Goal: Subscribe to service/newsletter

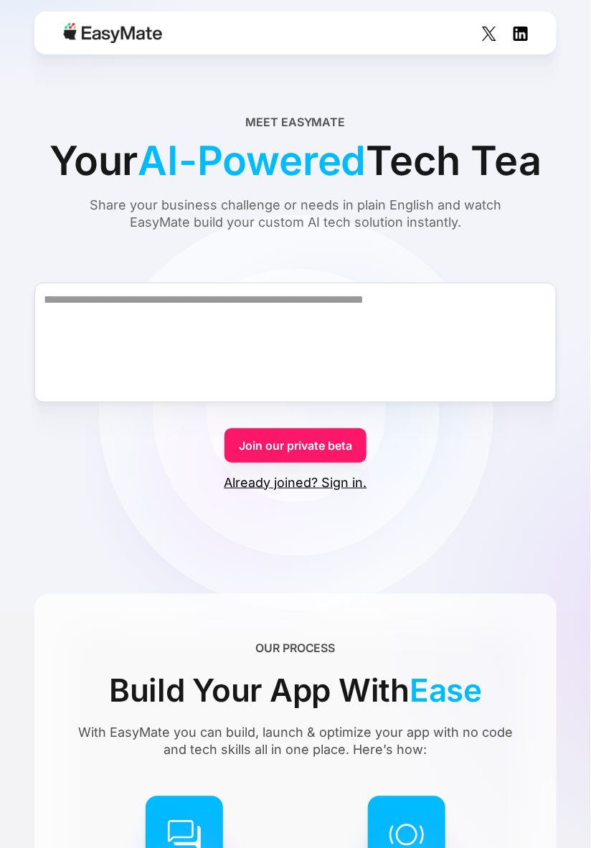
click at [356, 482] on div "Join our private beta Already joined? Sign in." at bounding box center [296, 454] width 143 height 76
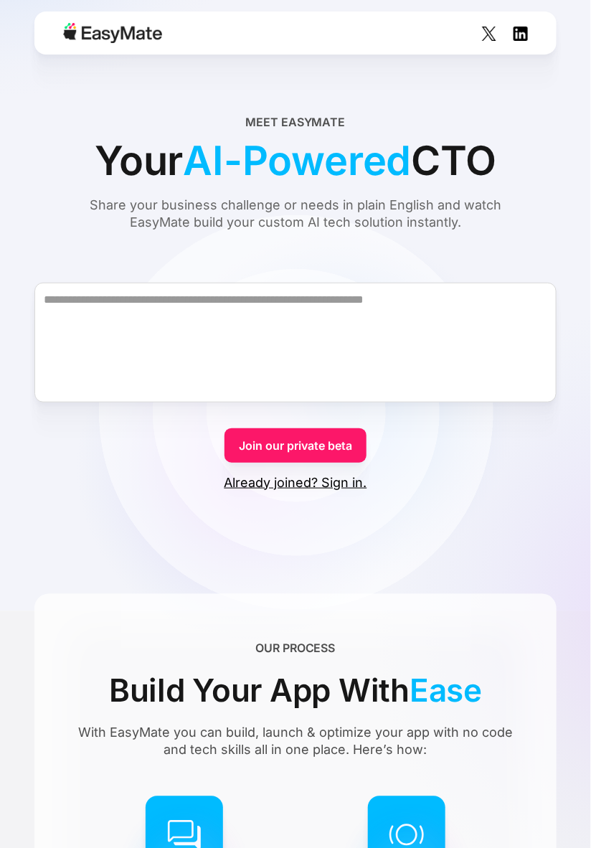
click at [96, 34] on img at bounding box center [112, 33] width 99 height 20
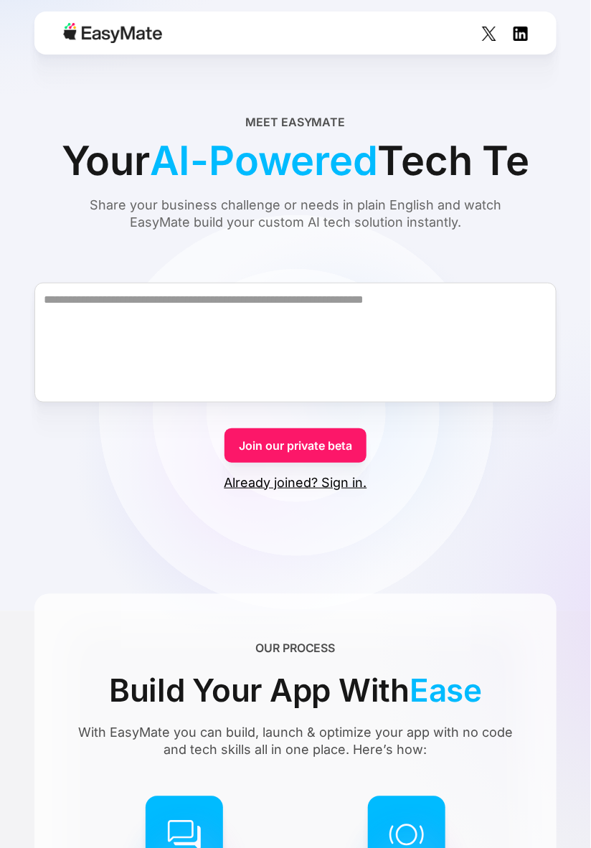
click at [523, 34] on img at bounding box center [521, 34] width 14 height 14
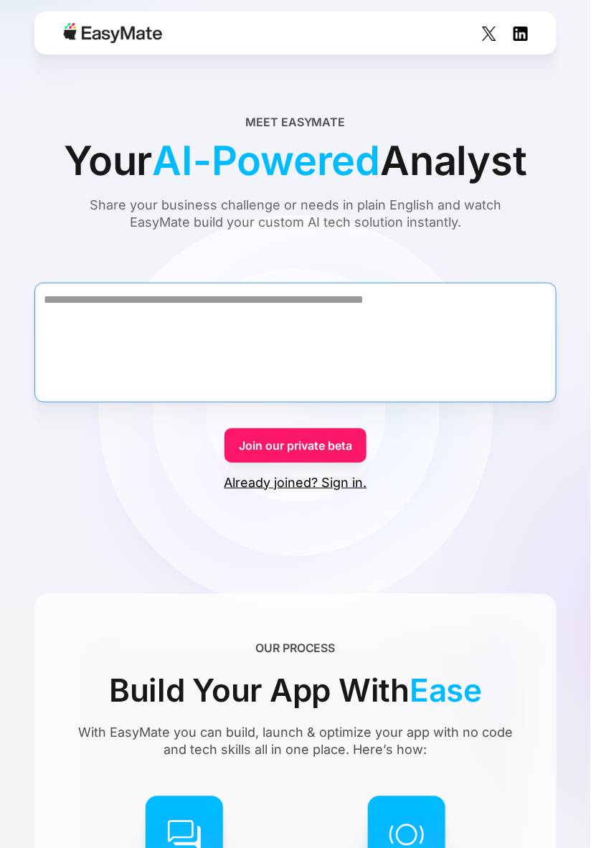
click at [476, 353] on textarea "Form" at bounding box center [295, 343] width 523 height 120
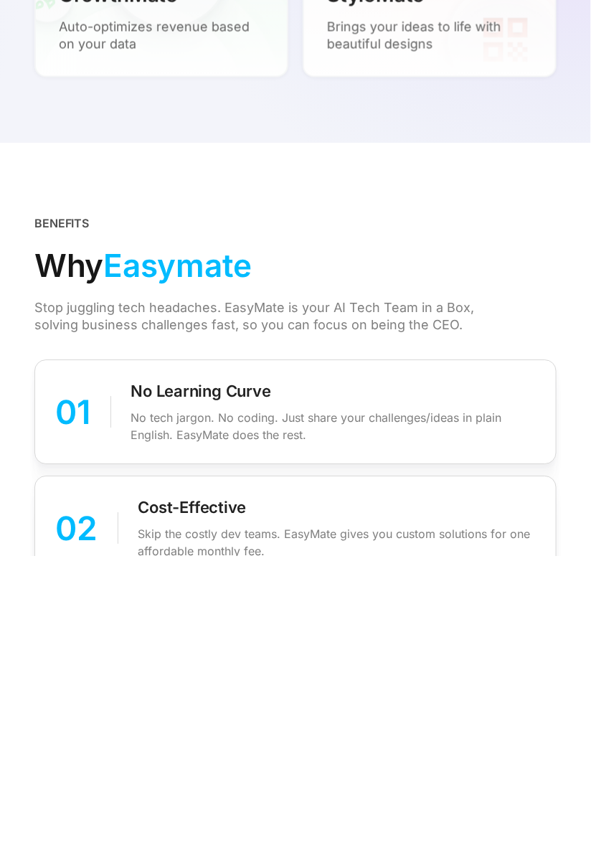
scroll to position [1767, 0]
